Goal: Information Seeking & Learning: Learn about a topic

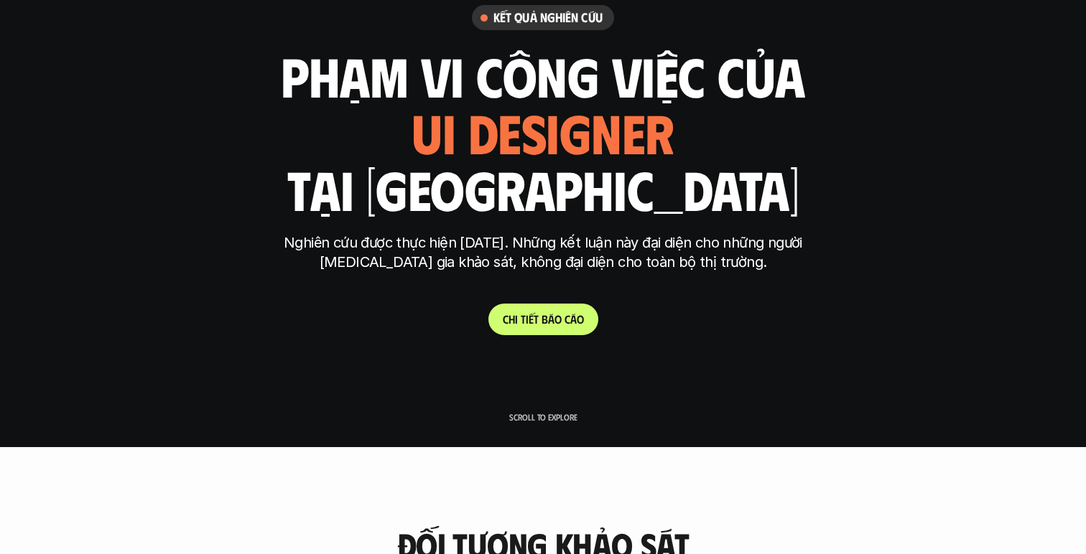
scroll to position [103, 0]
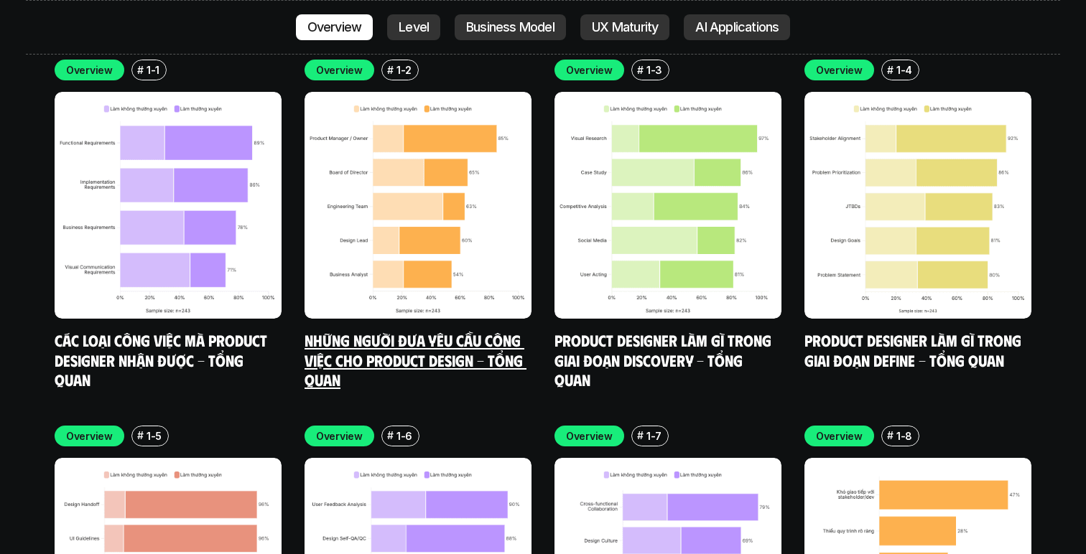
scroll to position [4228, 0]
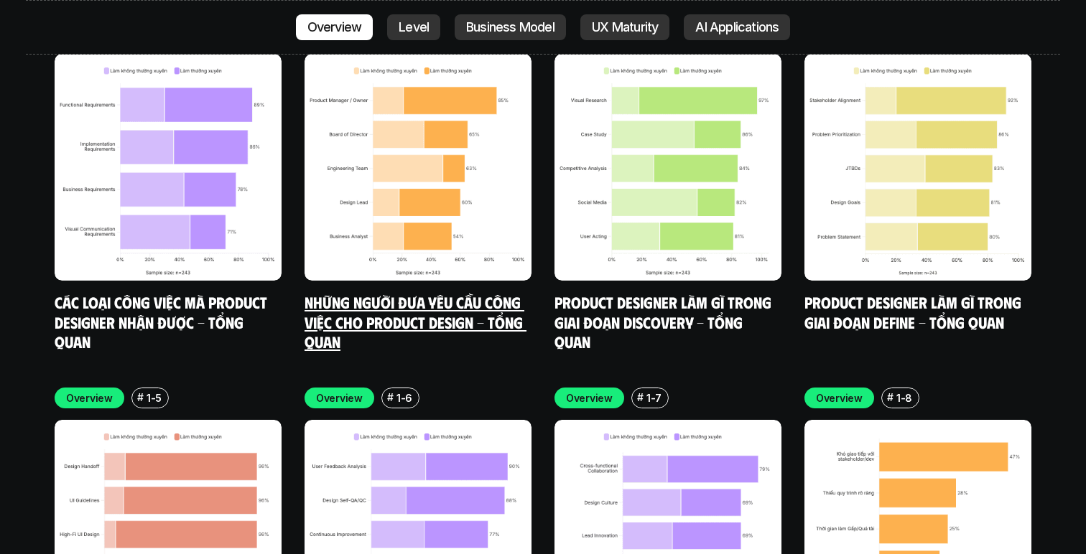
click at [455, 292] on link "Những người đưa yêu cầu công việc cho Product Design - Tổng quan" at bounding box center [416, 321] width 222 height 59
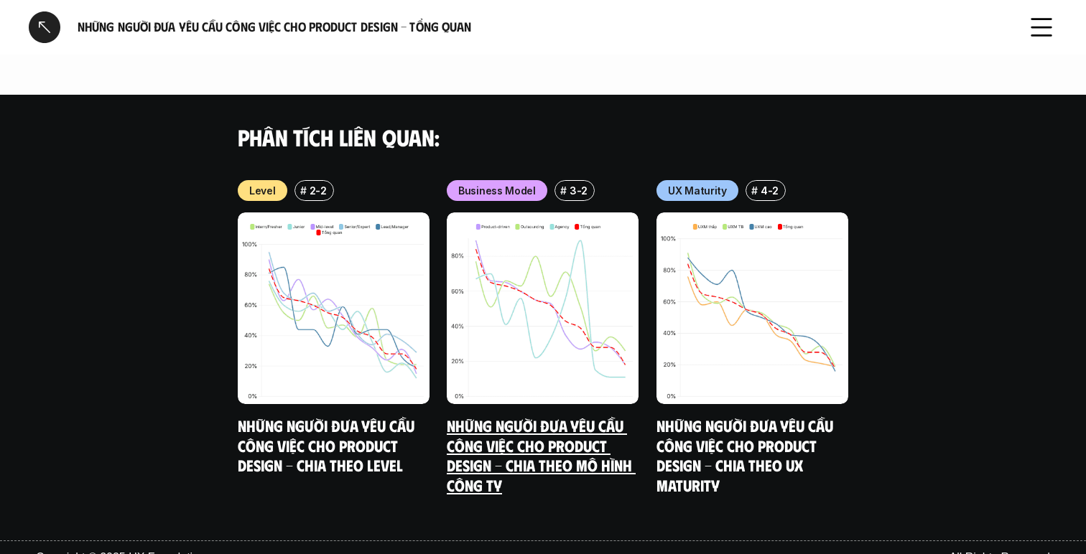
scroll to position [1106, 0]
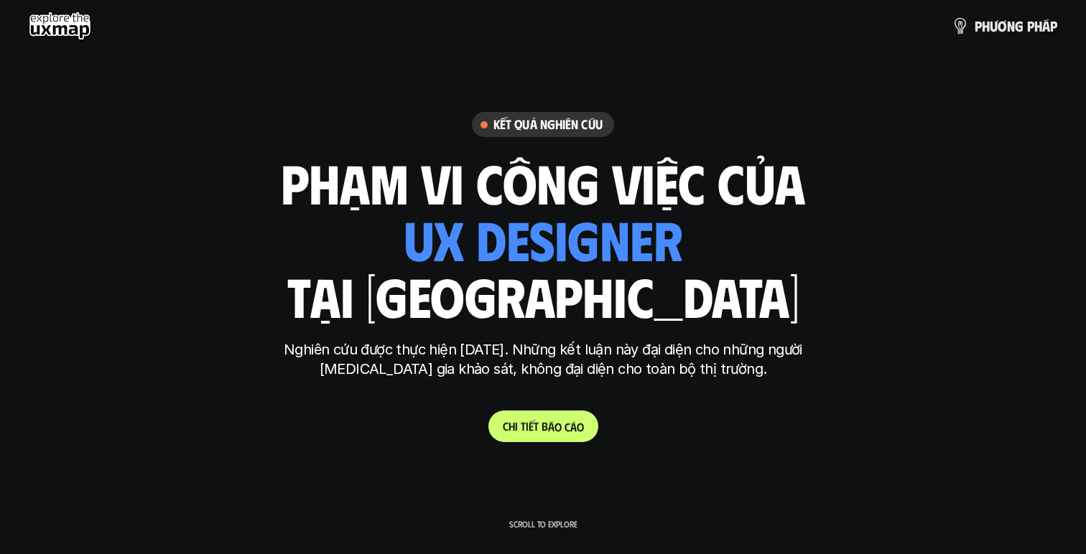
click at [535, 429] on p "C h i t i ế t b á o c á o" at bounding box center [543, 426] width 81 height 14
